Goal: Task Accomplishment & Management: Use online tool/utility

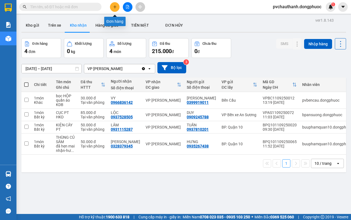
click at [117, 6] on button at bounding box center [115, 7] width 10 height 10
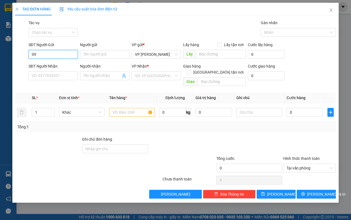
type input "0"
type input "0932882350"
click at [70, 64] on div "0932882350 - TRÁNG" at bounding box center [53, 66] width 43 height 6
type input "TRÁNG"
type input "0845609139"
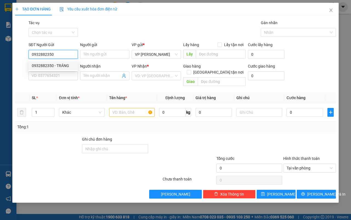
type input "TRIẾT"
type input "25.000"
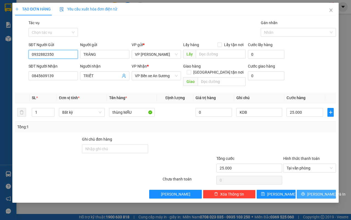
type input "0932882350"
click at [315, 191] on span "[PERSON_NAME] và In" at bounding box center [326, 194] width 38 height 6
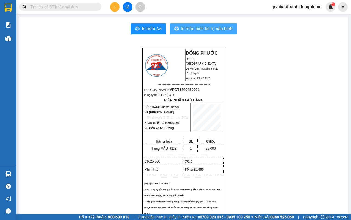
click at [198, 33] on button "In mẫu biên lai tự cấu hình" at bounding box center [203, 28] width 67 height 11
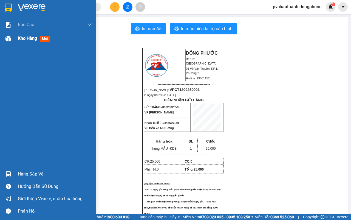
click at [30, 36] on span "Kho hàng" at bounding box center [27, 38] width 19 height 5
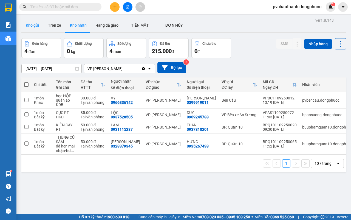
click at [39, 26] on button "Kho gửi" at bounding box center [32, 25] width 22 height 13
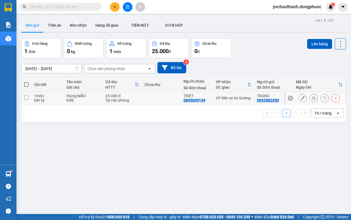
click at [138, 95] on td "25.000 đ Tại văn phòng" at bounding box center [122, 98] width 39 height 12
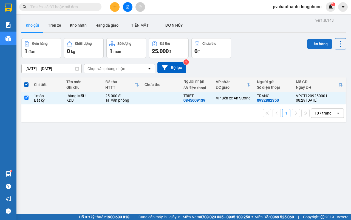
click at [313, 43] on button "Lên hàng" at bounding box center [319, 44] width 25 height 10
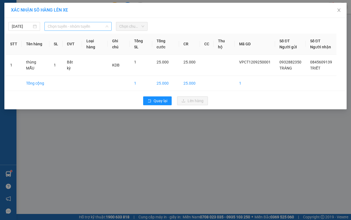
click at [61, 26] on span "Chọn tuyến - nhóm tuyến" at bounding box center [78, 26] width 61 height 8
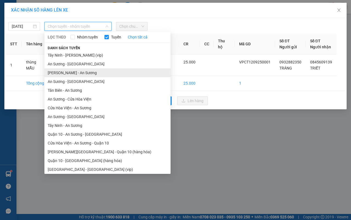
click at [74, 69] on li "[PERSON_NAME] - An Sương" at bounding box center [107, 72] width 126 height 9
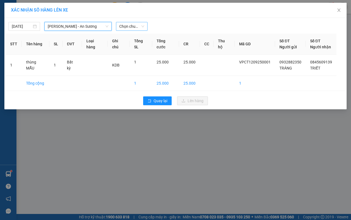
click at [137, 25] on span "Chọn chuyến" at bounding box center [131, 26] width 25 height 8
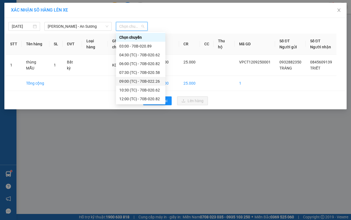
click at [147, 78] on div "09:00 (TC) - 70B-022.26" at bounding box center [140, 81] width 43 height 6
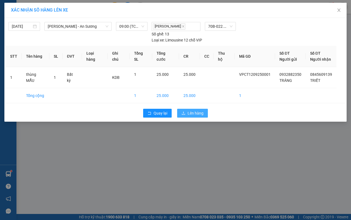
click at [195, 113] on span "Lên hàng" at bounding box center [196, 113] width 16 height 6
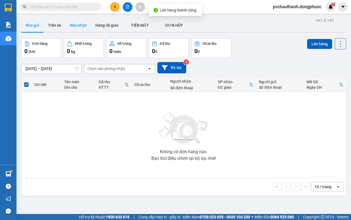
click at [74, 21] on button "Kho nhận" at bounding box center [79, 25] width 26 height 13
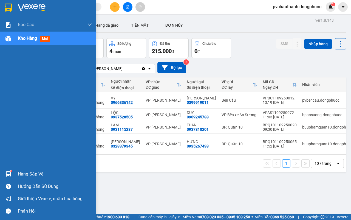
click at [32, 173] on div "Hàng sắp về" at bounding box center [55, 174] width 74 height 8
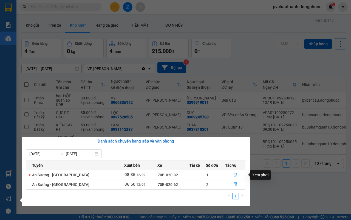
click at [234, 175] on icon "file-done" at bounding box center [235, 175] width 3 height 4
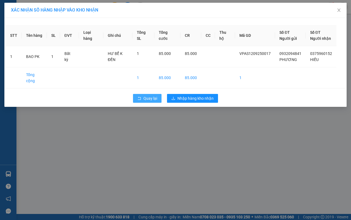
click at [150, 96] on span "Quay lại" at bounding box center [151, 98] width 14 height 6
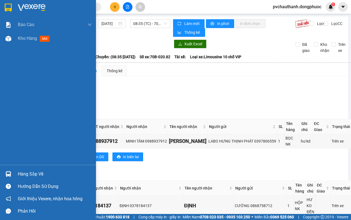
click at [35, 173] on div "Hàng sắp về" at bounding box center [55, 174] width 74 height 8
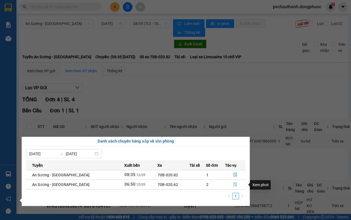
click at [234, 185] on icon "file-done" at bounding box center [235, 184] width 3 height 4
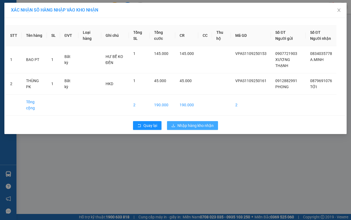
click at [179, 128] on span "Nhập hàng kho nhận" at bounding box center [196, 125] width 36 height 6
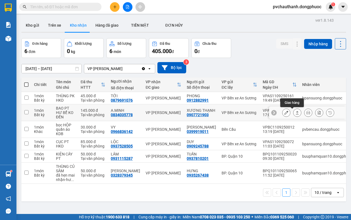
click at [296, 114] on icon at bounding box center [298, 113] width 4 height 4
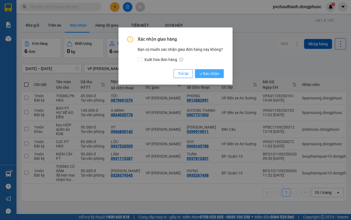
click at [207, 74] on span "Xác nhận" at bounding box center [210, 74] width 20 height 6
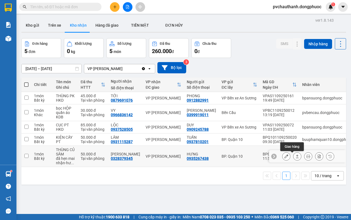
click at [294, 159] on button at bounding box center [298, 157] width 8 height 10
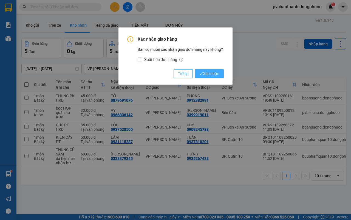
click at [201, 73] on icon "check" at bounding box center [202, 74] width 4 height 4
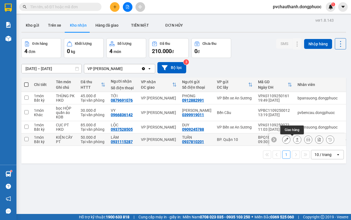
click at [296, 141] on icon at bounding box center [298, 140] width 4 height 4
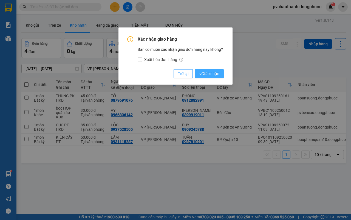
click at [215, 74] on span "Xác nhận" at bounding box center [210, 74] width 20 height 6
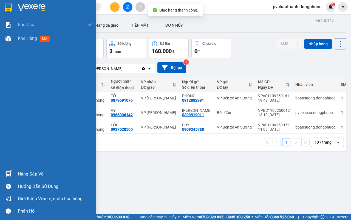
click at [28, 170] on div "Hàng sắp về" at bounding box center [55, 174] width 74 height 8
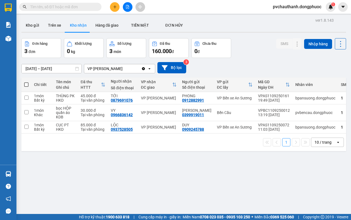
click at [269, 184] on section "Kết quả tìm kiếm ( 0 ) Bộ lọc No Data pvchauthanh.dongphuoc 1 Báo cáo Mẫu 1: Bá…" at bounding box center [175, 110] width 351 height 220
